Goal: Task Accomplishment & Management: Use online tool/utility

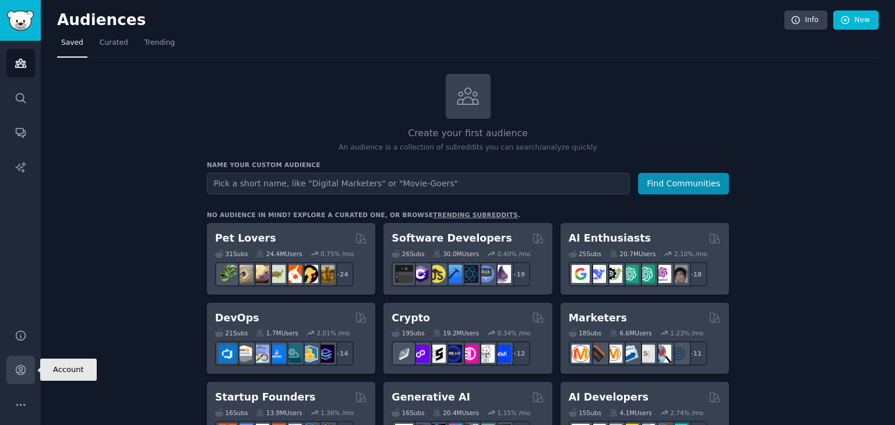
click at [22, 364] on icon "Sidebar" at bounding box center [21, 370] width 12 height 12
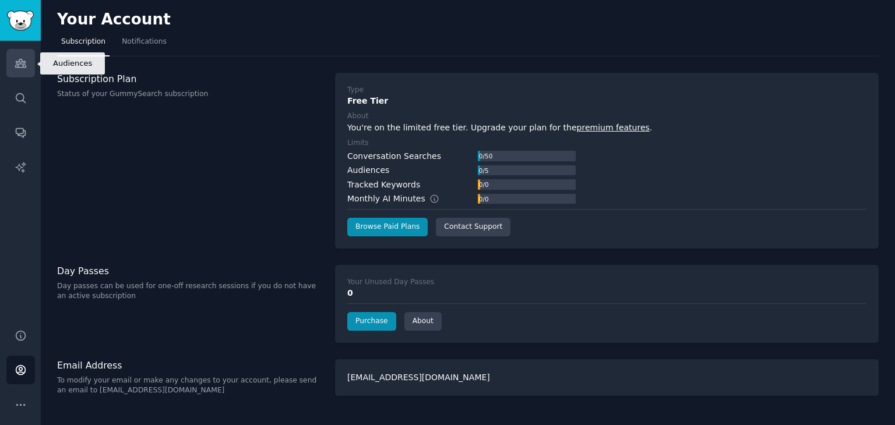
click at [23, 57] on icon "Sidebar" at bounding box center [21, 63] width 12 height 12
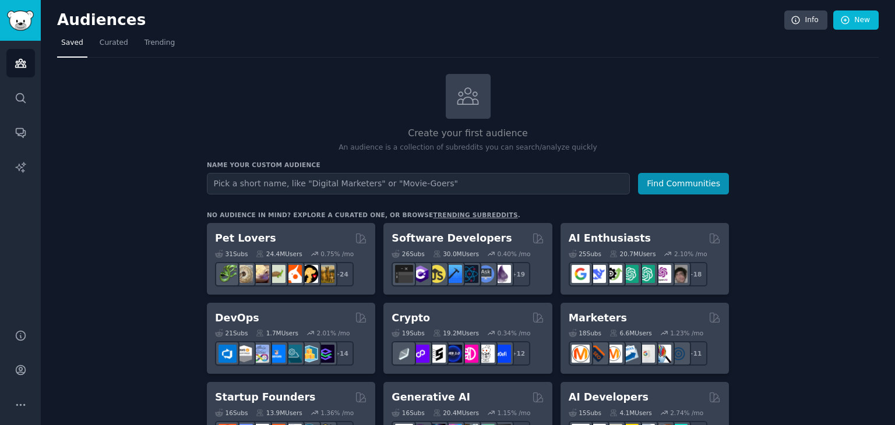
click at [298, 185] on input "text" at bounding box center [418, 184] width 423 height 22
type input "[MEDICAL_DATA]"
click at [638, 173] on button "Find Communities" at bounding box center [683, 184] width 91 height 22
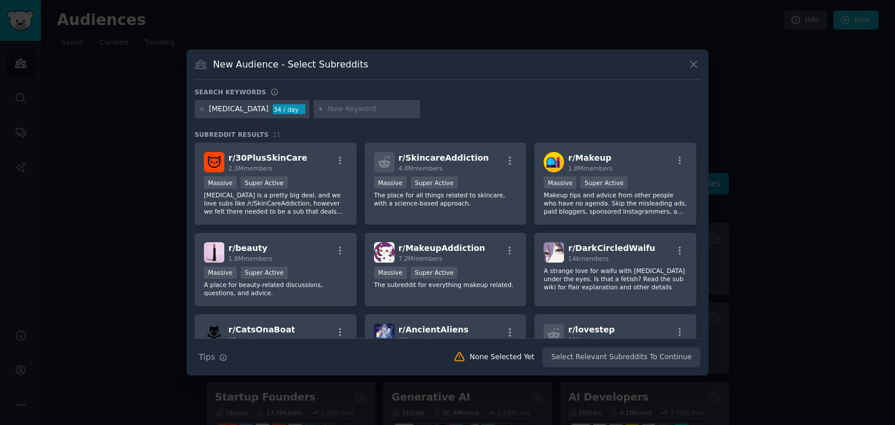
click at [341, 117] on div at bounding box center [366, 109] width 107 height 19
click at [327, 111] on input "text" at bounding box center [371, 109] width 89 height 10
type input "stress"
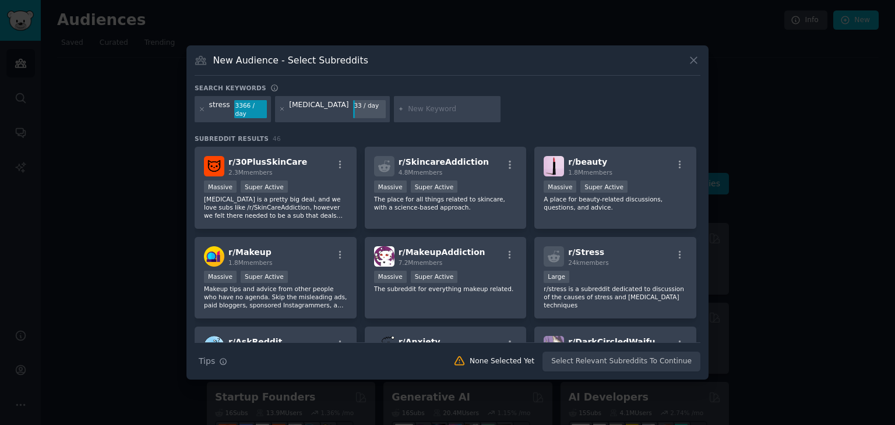
paste input "Pigmentación"
type input "Pigmentation"
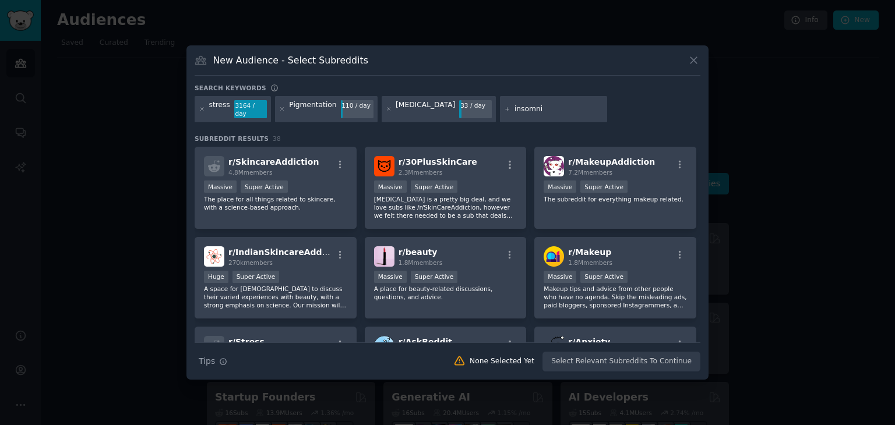
type input "[MEDICAL_DATA]"
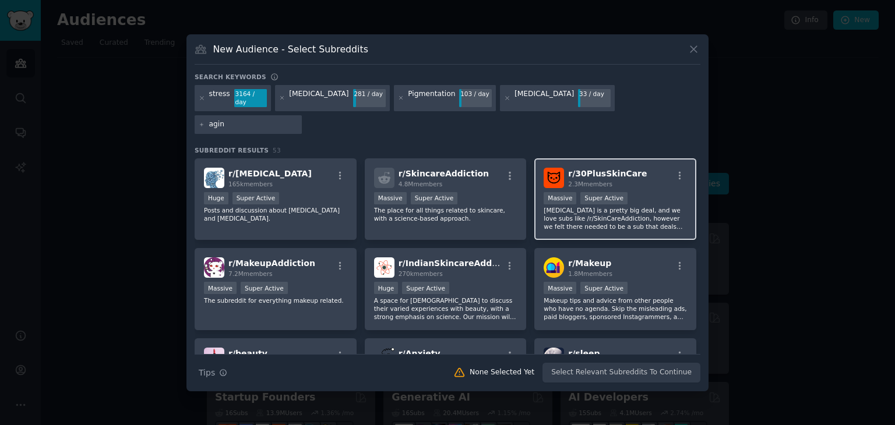
type input "aging"
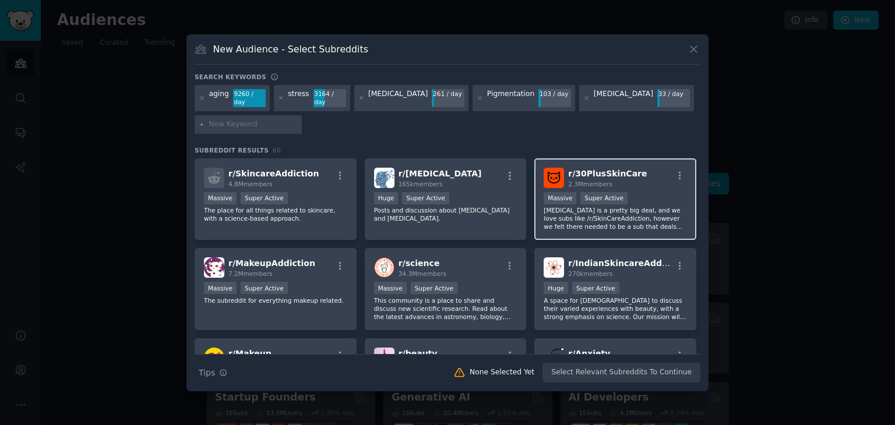
click at [625, 207] on p "[MEDICAL_DATA] is a pretty big deal, and we love subs like /r/SkinCareAddiction…" at bounding box center [615, 218] width 143 height 24
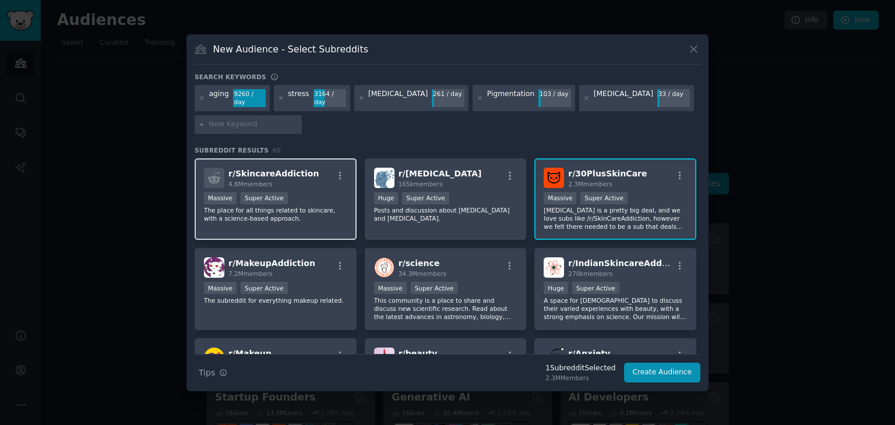
click at [286, 210] on p "The place for all things related to skincare, with a science-based approach." at bounding box center [275, 214] width 143 height 16
click at [609, 184] on div "r/ 30PlusSkinCare 2.3M members >= 95th percentile for submissions / day Massive…" at bounding box center [615, 199] width 162 height 82
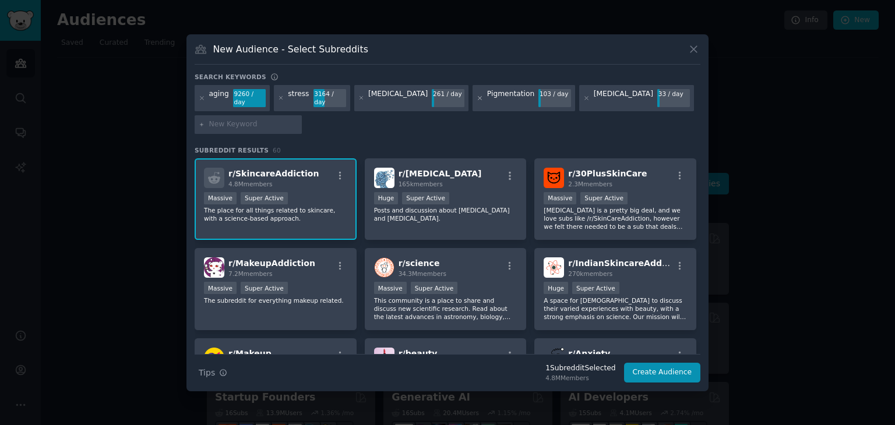
click at [477, 95] on icon at bounding box center [480, 98] width 6 height 6
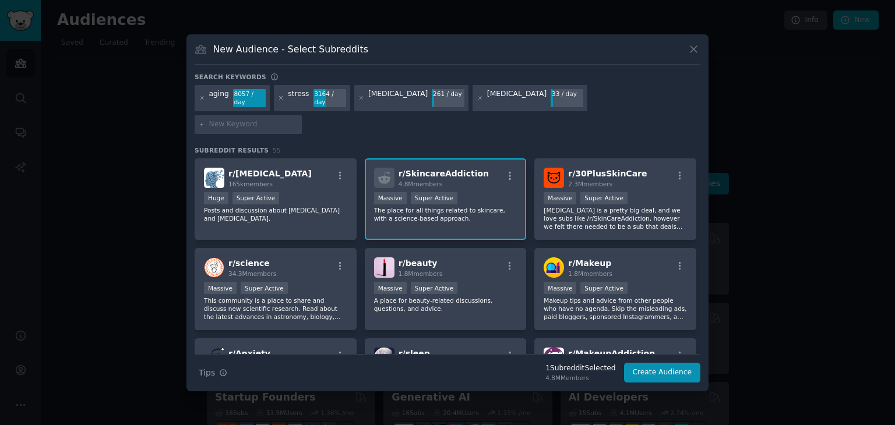
click at [278, 101] on icon at bounding box center [281, 98] width 6 height 6
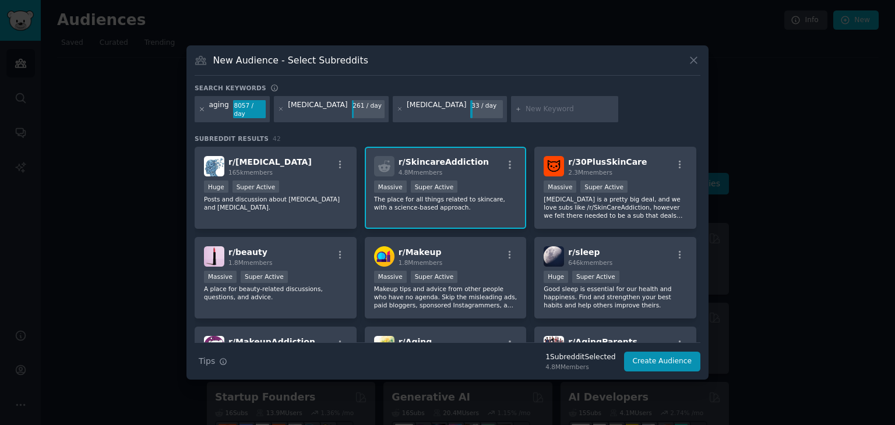
click at [200, 110] on icon at bounding box center [201, 109] width 3 height 3
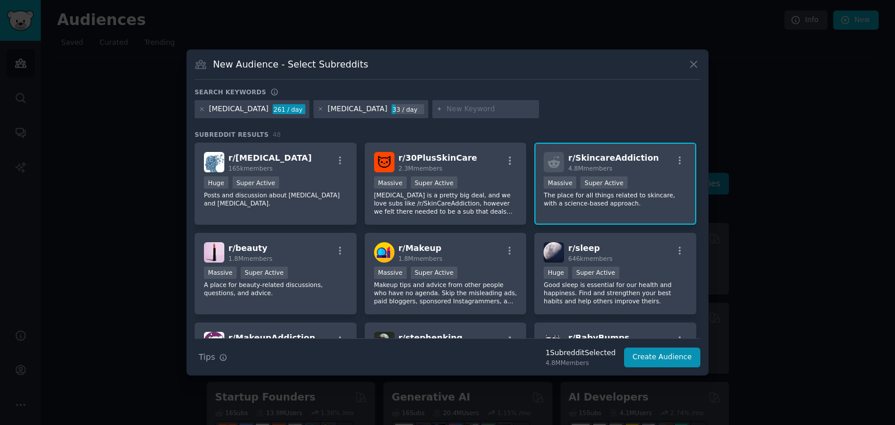
click at [200, 110] on icon at bounding box center [201, 109] width 3 height 3
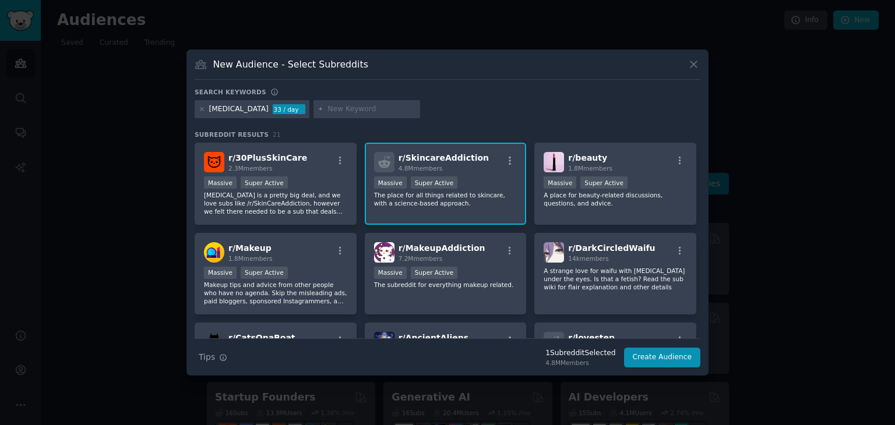
click at [443, 90] on div "Search keywords" at bounding box center [448, 94] width 506 height 12
click at [296, 172] on div "r/ 30PlusSkinCare 2.3M members" at bounding box center [275, 162] width 143 height 20
click at [464, 195] on p "The place for all things related to skincare, with a science-based approach." at bounding box center [445, 199] width 143 height 16
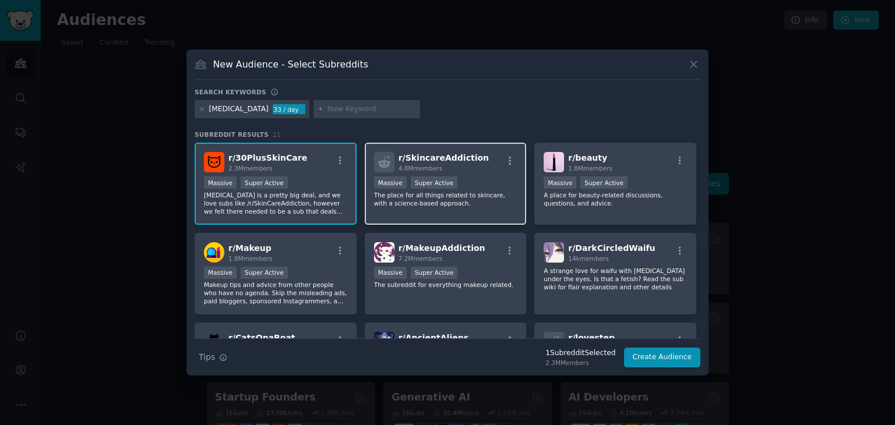
click at [446, 199] on p "The place for all things related to skincare, with a science-based approach." at bounding box center [445, 199] width 143 height 16
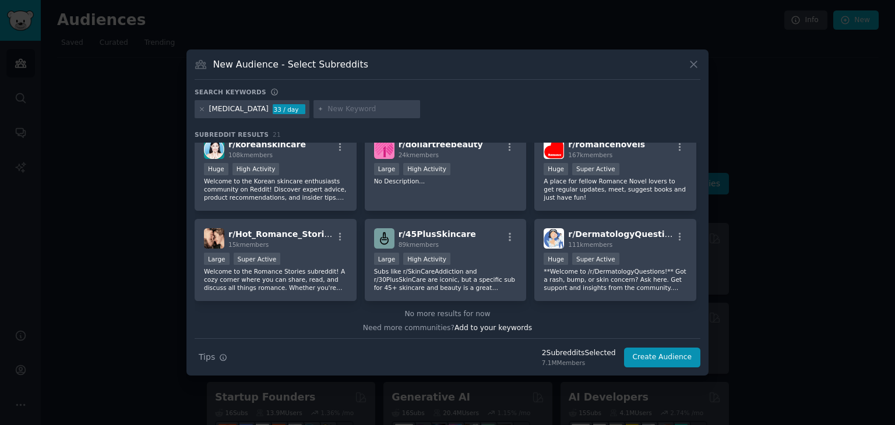
scroll to position [464, 0]
click at [361, 114] on div at bounding box center [366, 109] width 107 height 19
click at [354, 110] on input "text" at bounding box center [371, 109] width 89 height 10
type input "baggy eyes"
type input "+"
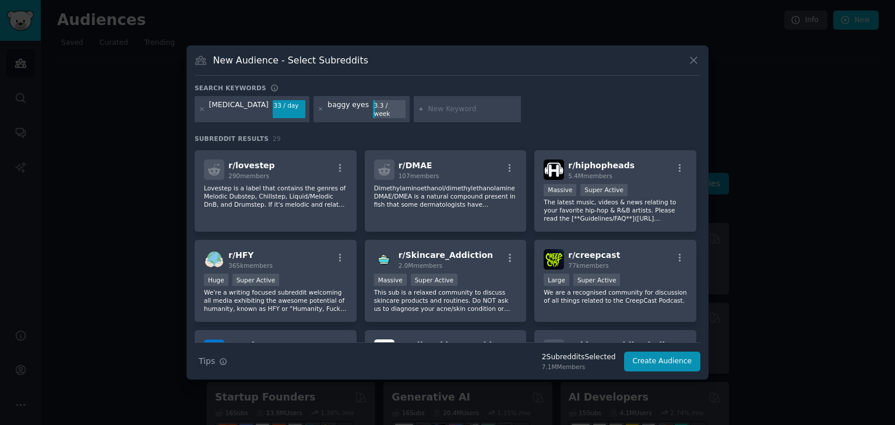
scroll to position [270, 0]
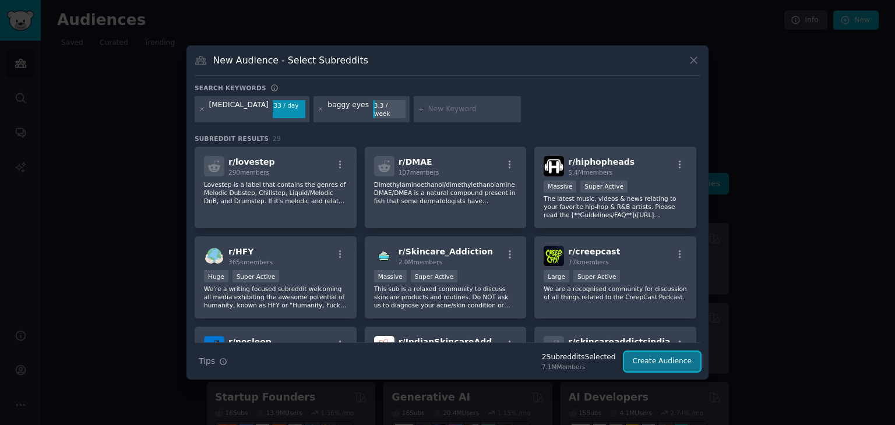
click at [659, 365] on button "Create Audience" at bounding box center [662, 362] width 77 height 20
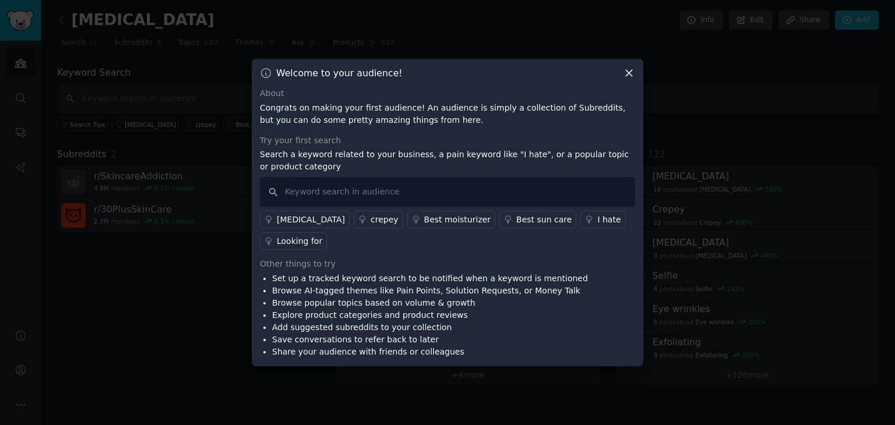
click at [628, 77] on icon at bounding box center [629, 73] width 6 height 6
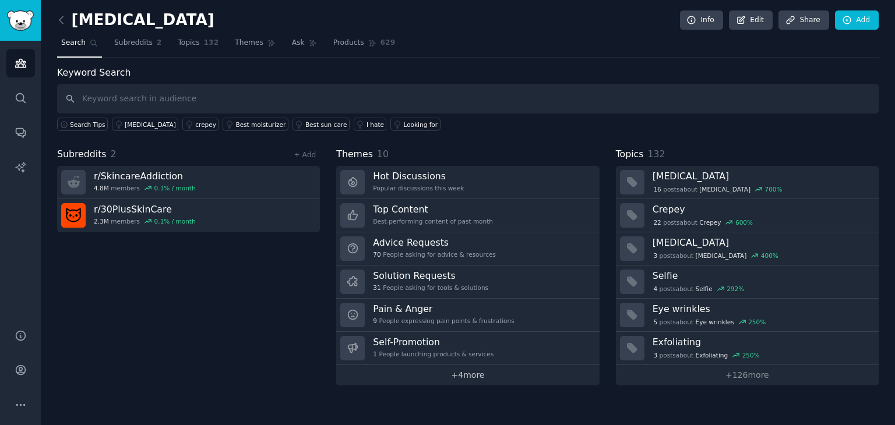
click at [512, 369] on link "+ 4 more" at bounding box center [467, 375] width 263 height 20
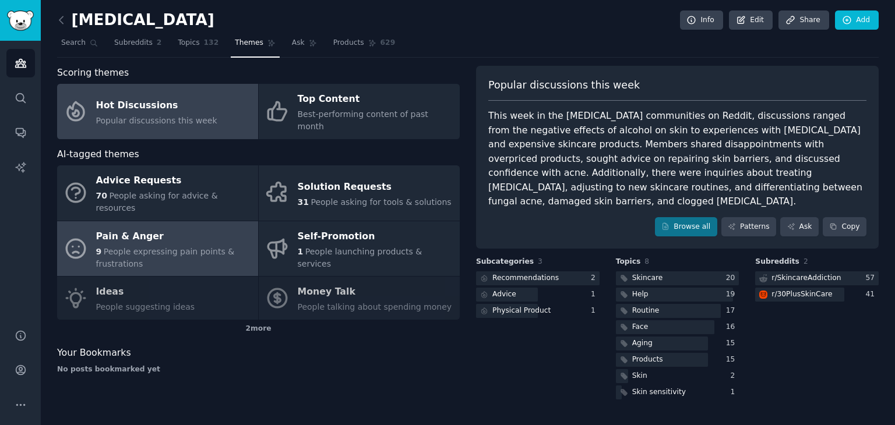
click at [190, 227] on div "Pain & Anger" at bounding box center [174, 236] width 156 height 19
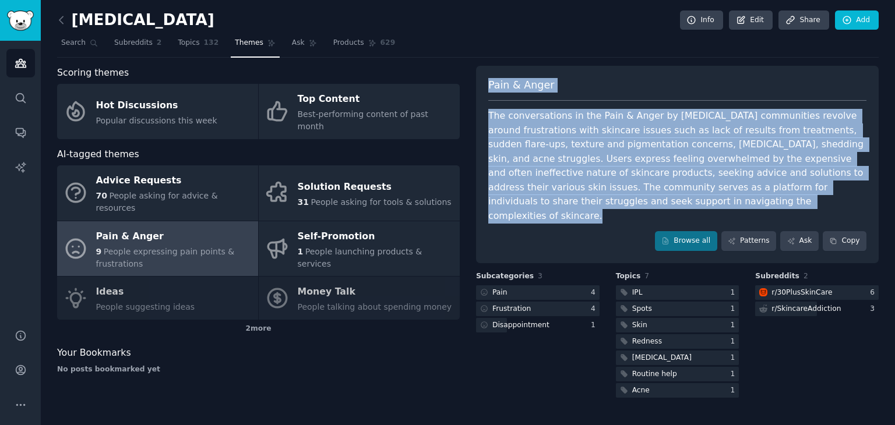
drag, startPoint x: 488, startPoint y: 83, endPoint x: 625, endPoint y: 213, distance: 188.3
click at [625, 213] on div "Pain & [PERSON_NAME] The conversations in the Pain & Anger by [MEDICAL_DATA] co…" at bounding box center [677, 164] width 403 height 197
copy div "Pain & [PERSON_NAME] The conversations in the Pain & Anger by [MEDICAL_DATA] co…"
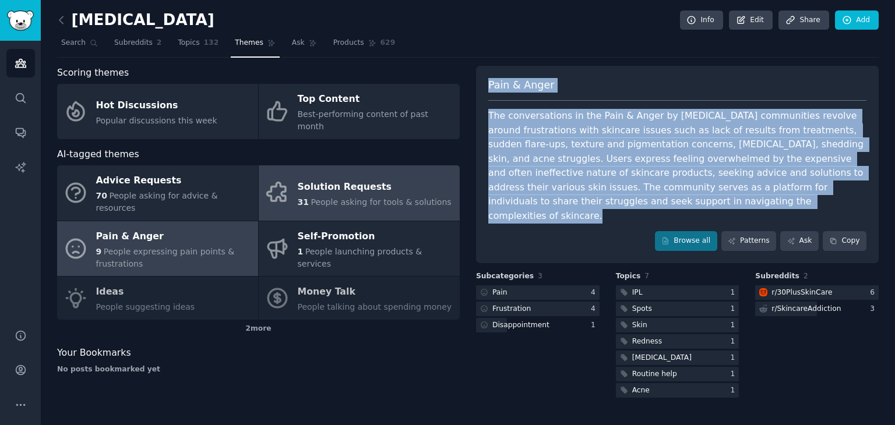
click at [381, 197] on span "People asking for tools & solutions" at bounding box center [381, 201] width 140 height 9
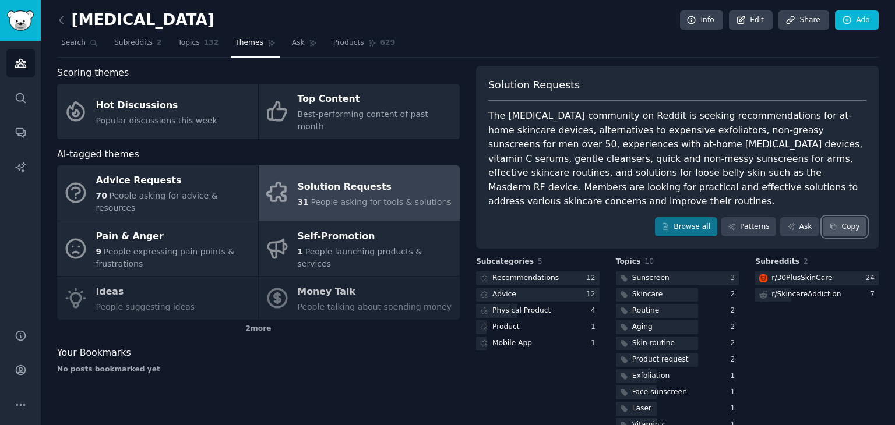
click at [857, 217] on button "Copy" at bounding box center [845, 227] width 44 height 20
drag, startPoint x: 488, startPoint y: 82, endPoint x: 785, endPoint y: 187, distance: 315.6
click at [785, 187] on div "Solution Requests The [MEDICAL_DATA] community on Reddit is seeking recommendat…" at bounding box center [677, 158] width 403 height 184
copy div "Solution Requests The [MEDICAL_DATA] community on Reddit is seeking recommendat…"
click at [631, 38] on nav "Search Subreddits 2 Topics 132 Themes Ask Products 629" at bounding box center [467, 46] width 821 height 24
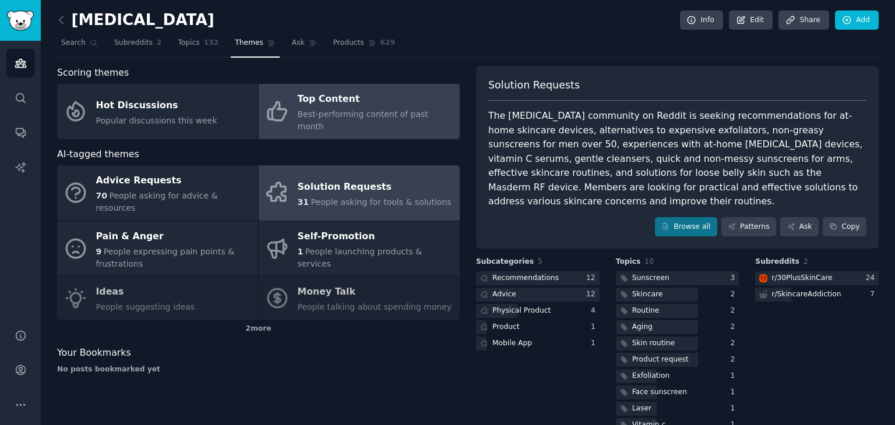
click at [392, 110] on span "Best-performing content of past month" at bounding box center [363, 121] width 130 height 22
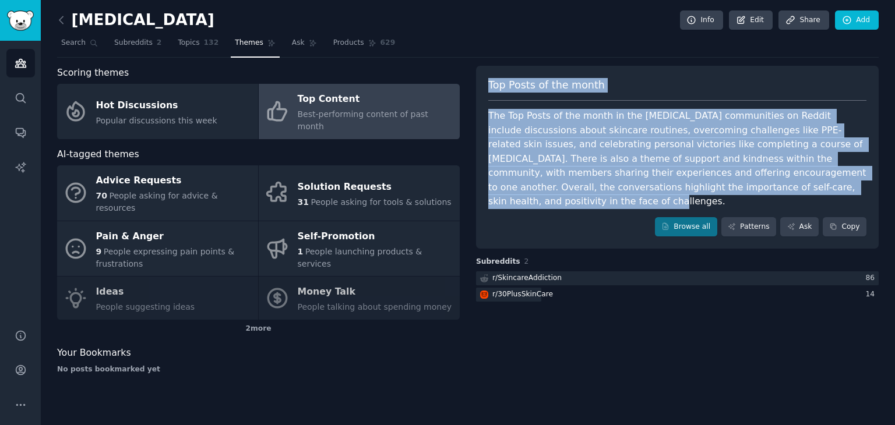
drag, startPoint x: 488, startPoint y: 80, endPoint x: 715, endPoint y: 181, distance: 248.3
click at [715, 181] on div "Top Posts of the month The Top Posts of the month in the [MEDICAL_DATA] communi…" at bounding box center [677, 158] width 403 height 184
copy div "Top Posts of the month The Top Posts of the month in the [MEDICAL_DATA] communi…"
click at [336, 43] on span "Products" at bounding box center [348, 43] width 31 height 10
